Goal: Communication & Community: Ask a question

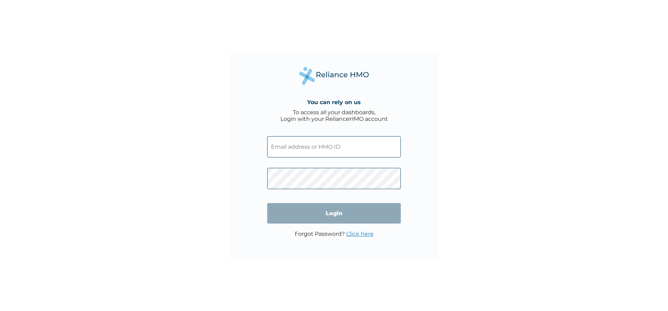
click at [303, 147] on input "text" at bounding box center [334, 146] width 134 height 21
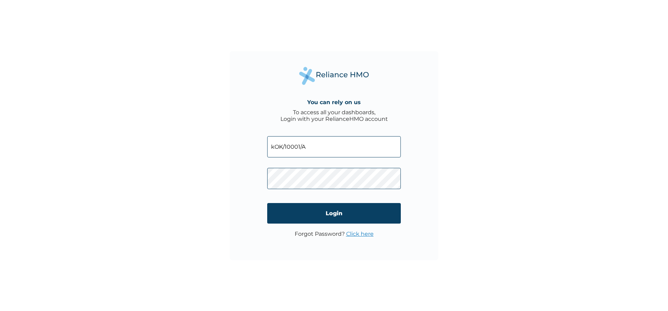
type input "kOK/10001/A"
click input "Login" at bounding box center [334, 213] width 134 height 21
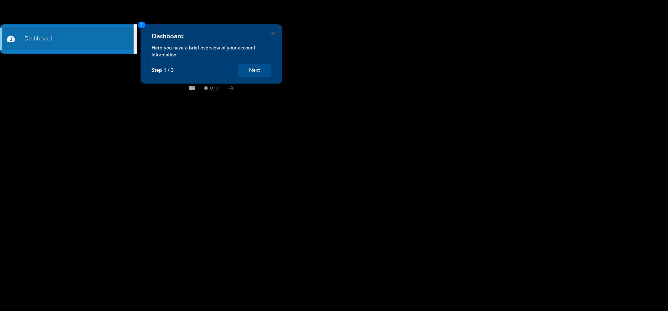
click at [264, 68] on button "Next" at bounding box center [254, 70] width 33 height 13
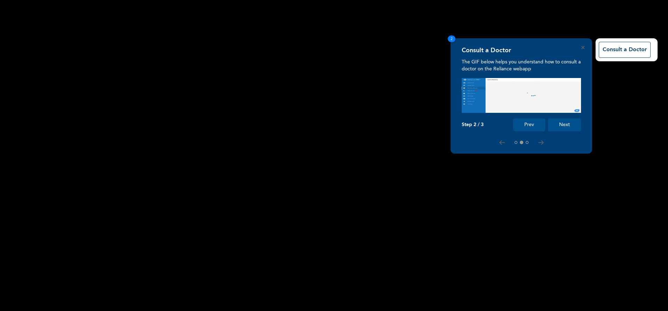
click at [564, 122] on button "Next" at bounding box center [564, 124] width 33 height 13
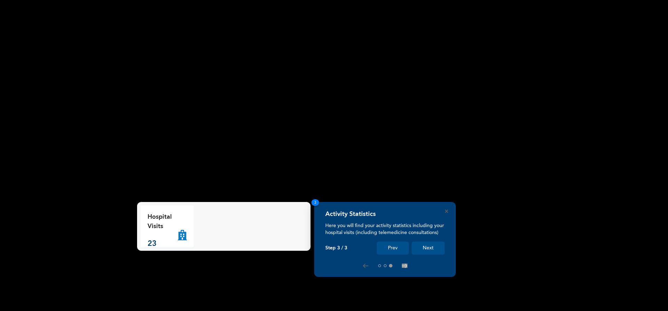
click at [428, 248] on button "Next" at bounding box center [427, 247] width 33 height 13
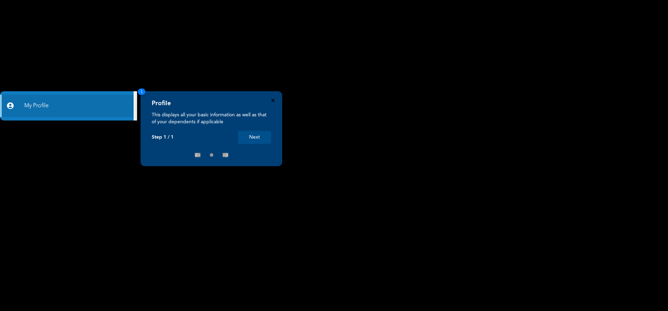
click at [272, 99] on icon "Close" at bounding box center [272, 100] width 3 height 3
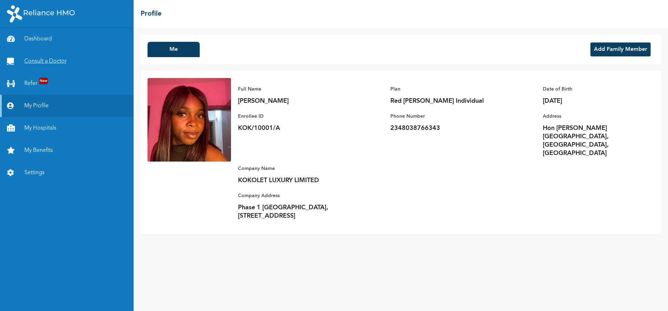
click at [27, 59] on link "Consult a Doctor" at bounding box center [67, 61] width 134 height 22
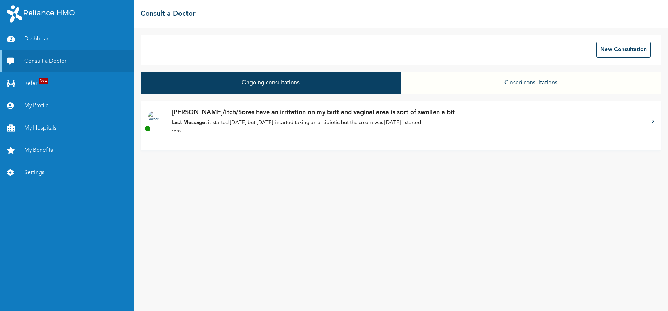
click at [313, 122] on p "Last Message: it started on monday but on wednesday i started taking an antibio…" at bounding box center [408, 123] width 473 height 8
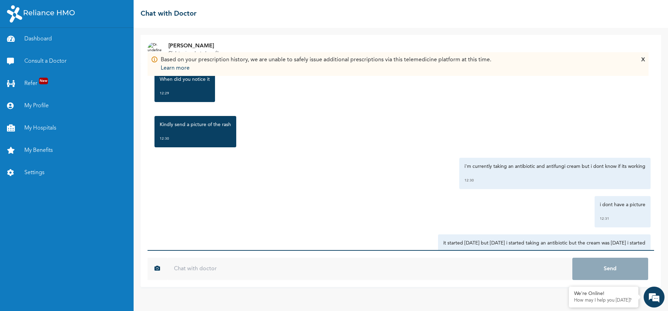
scroll to position [431, 0]
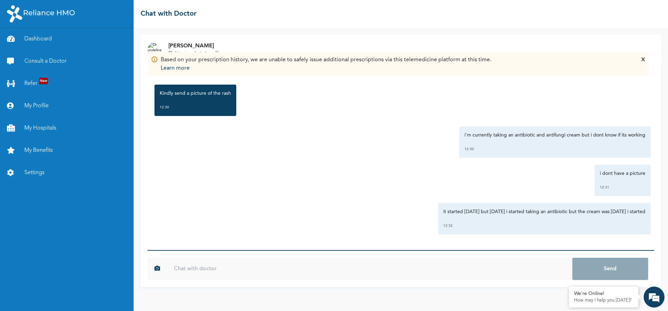
click at [244, 265] on input "text" at bounding box center [369, 268] width 405 height 22
type input "??????"
click at [572, 257] on button "Send" at bounding box center [610, 268] width 76 height 22
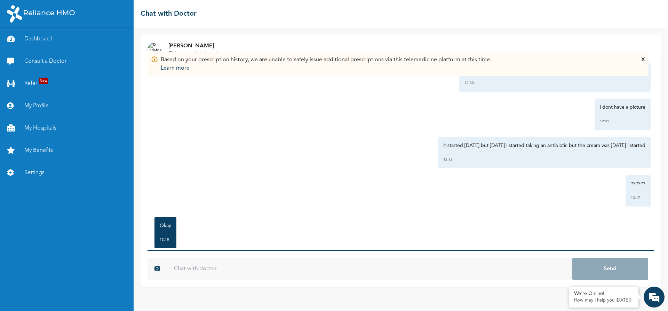
scroll to position [560, 0]
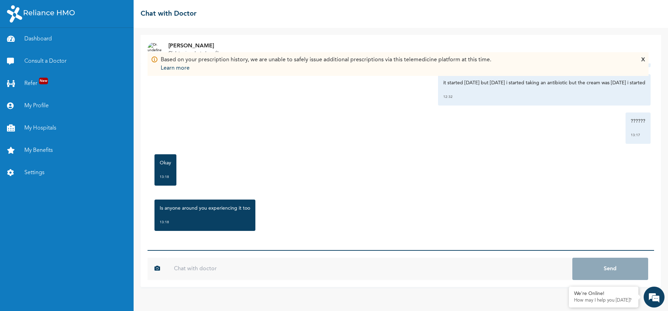
click at [261, 272] on input "text" at bounding box center [369, 268] width 405 height 22
type input "Just me"
click at [572, 257] on button "Send" at bounding box center [610, 268] width 76 height 22
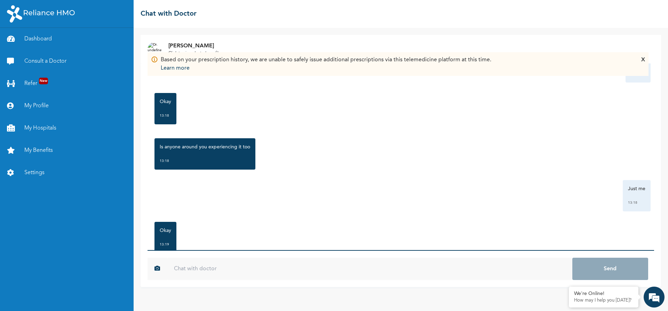
scroll to position [643, 0]
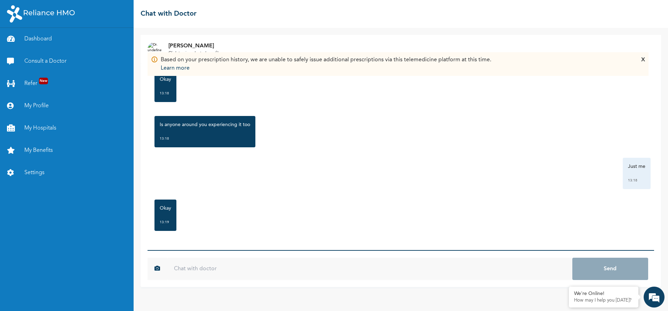
click at [340, 270] on input "text" at bounding box center [369, 268] width 405 height 22
type input "alright"
click at [572, 257] on button "Send" at bounding box center [610, 268] width 76 height 22
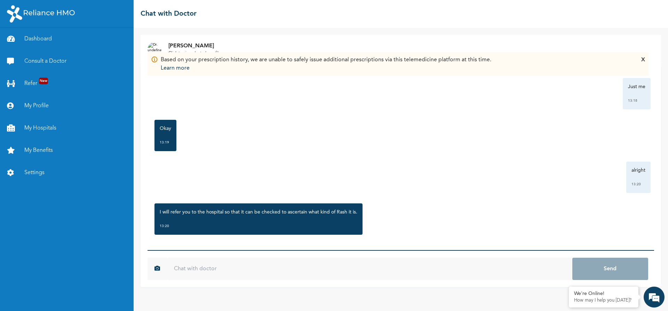
scroll to position [727, 0]
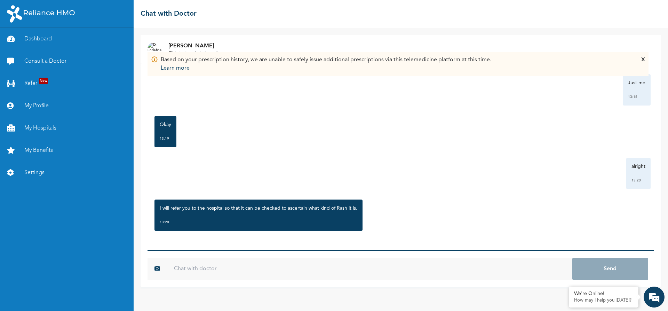
click at [200, 264] on input "text" at bounding box center [369, 268] width 405 height 22
type input "alright"
click at [572, 257] on button "Send" at bounding box center [610, 268] width 76 height 22
type input "r"
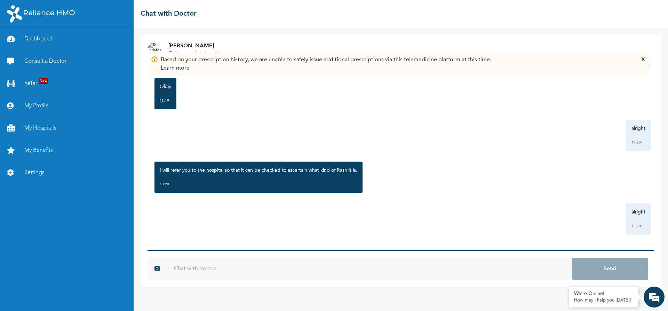
scroll to position [765, 0]
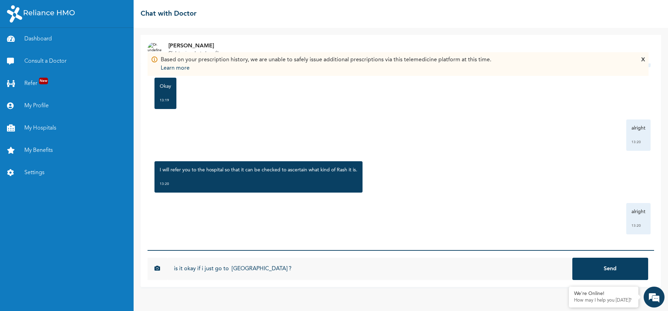
type input "is it okay if i just go to reliance hospital ?"
click at [572, 257] on button "Send" at bounding box center [610, 268] width 76 height 22
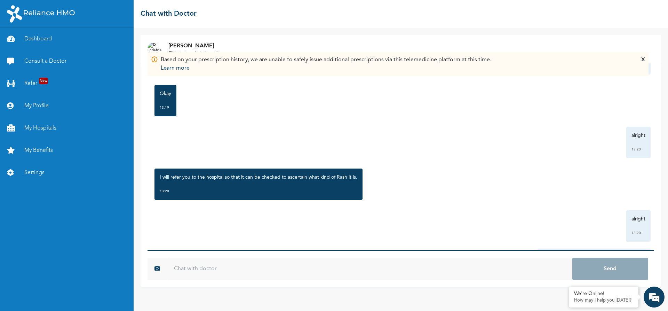
scroll to position [803, 0]
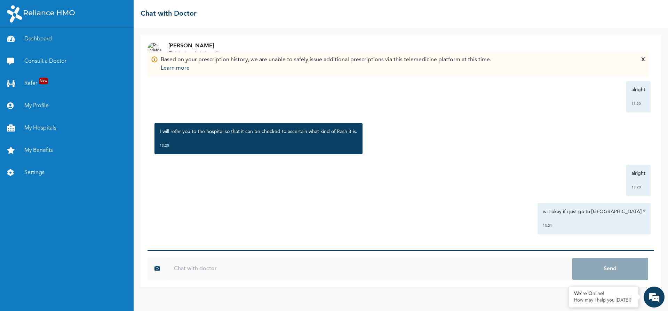
click at [422, 235] on div "Thursday, September 11th 2025 Rash/Itch/Sores have an irritation on my butt and…" at bounding box center [400, 156] width 506 height 186
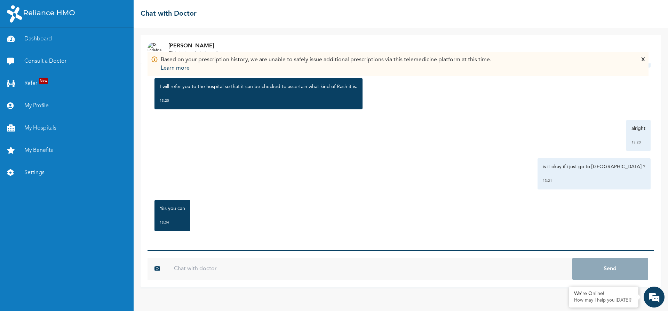
scroll to position [848, 0]
click at [288, 266] on input "text" at bounding box center [369, 268] width 405 height 22
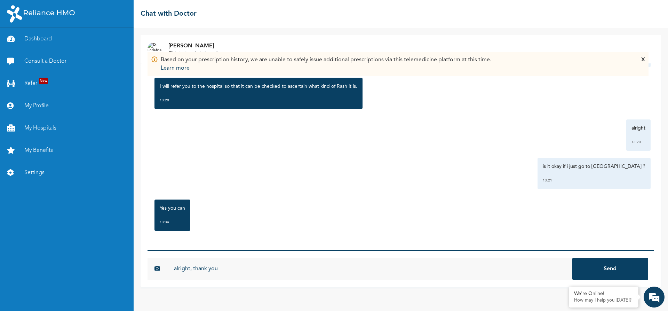
type input "alright, thank you"
click at [572, 257] on button "Send" at bounding box center [610, 268] width 76 height 22
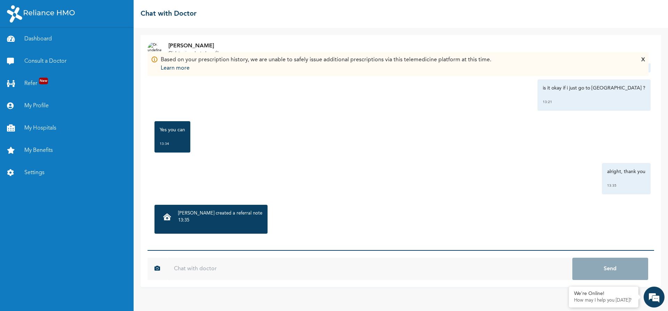
scroll to position [929, 0]
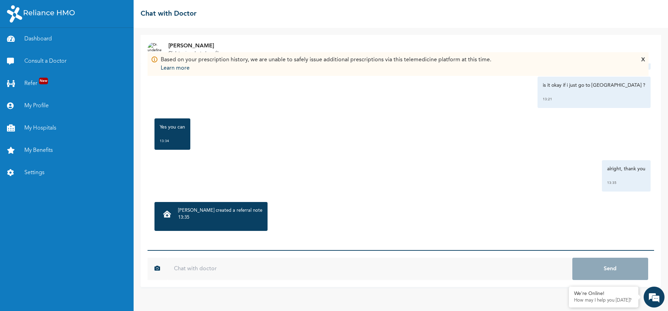
click at [223, 211] on p "Dr. Onuigbo created a referral note" at bounding box center [220, 210] width 84 height 7
click at [169, 210] on icon at bounding box center [167, 213] width 8 height 7
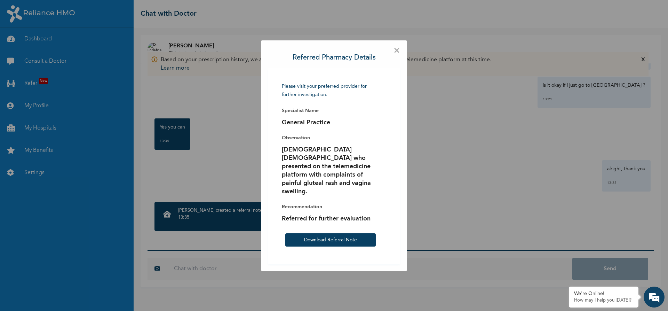
click at [399, 53] on span "×" at bounding box center [396, 50] width 7 height 7
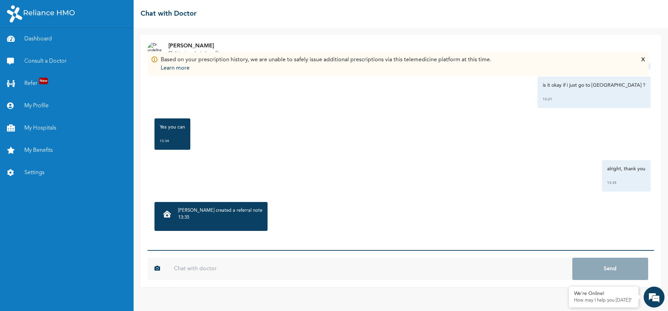
click at [225, 264] on input "text" at bounding box center [369, 268] width 405 height 22
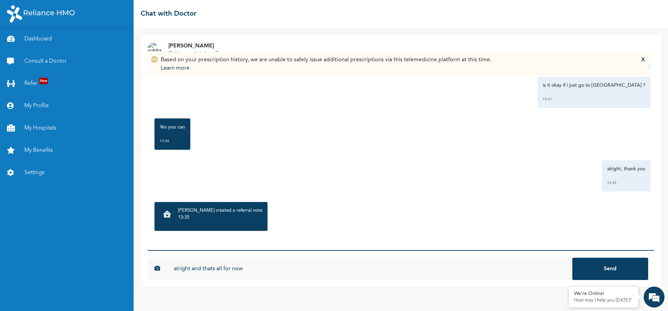
type input "alright and thats all for now"
click at [572, 257] on button "Send" at bounding box center [610, 268] width 76 height 22
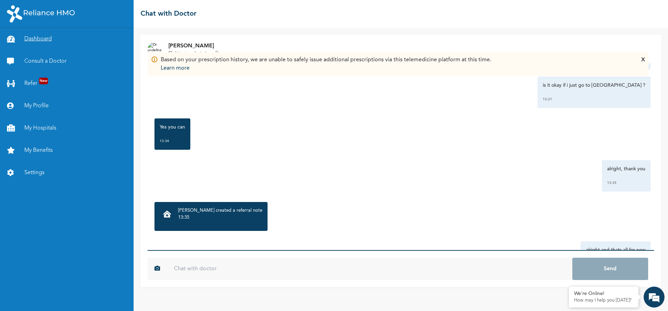
click at [17, 40] on icon at bounding box center [12, 38] width 10 height 7
